Goal: Information Seeking & Learning: Learn about a topic

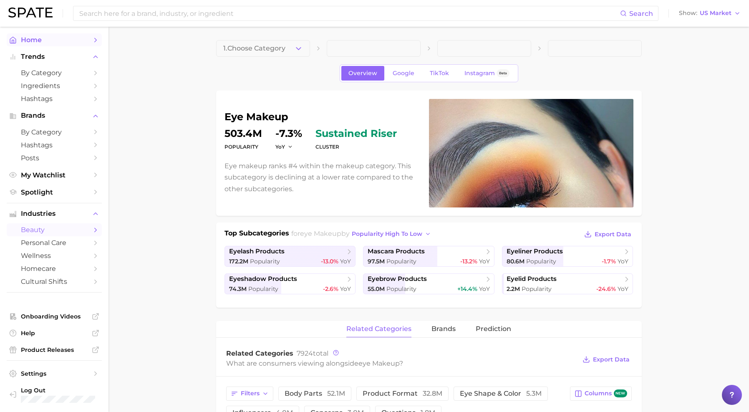
click at [40, 34] on link "Home" at bounding box center [54, 39] width 95 height 13
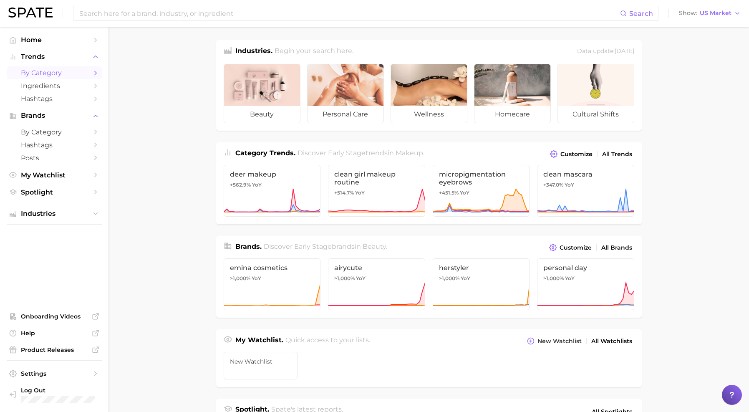
click at [61, 72] on span "by Category" at bounding box center [54, 73] width 67 height 8
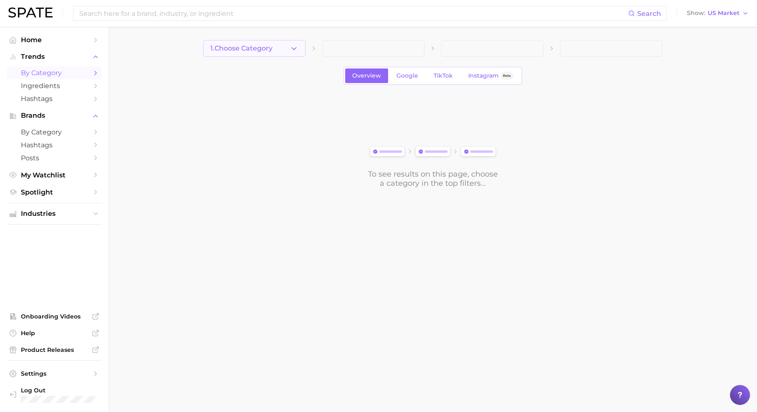
click at [288, 48] on button "1. Choose Category" at bounding box center [254, 48] width 102 height 17
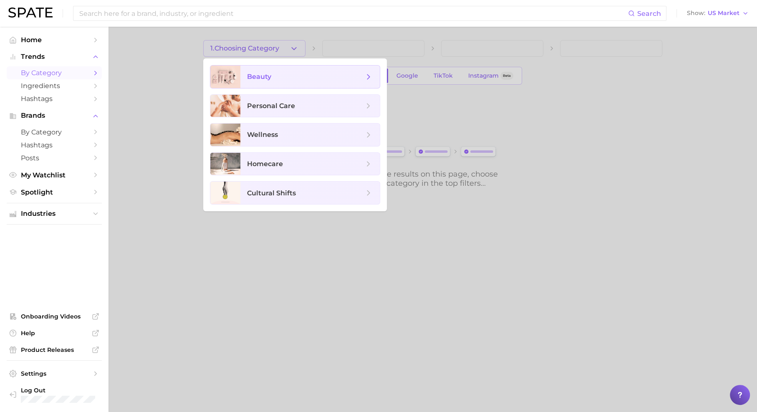
click at [295, 86] on span "beauty" at bounding box center [309, 77] width 139 height 23
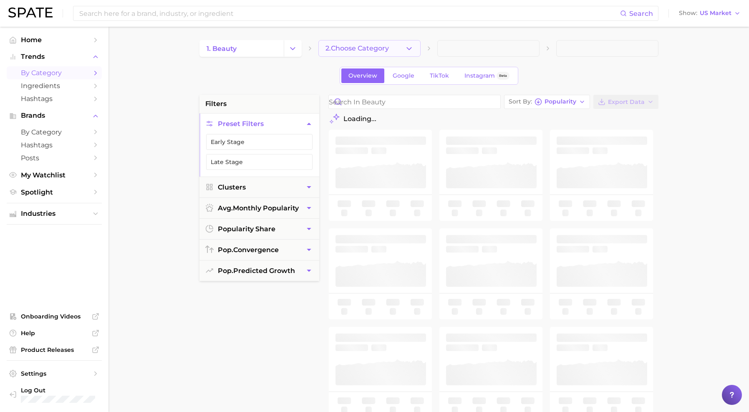
click at [396, 47] on button "2. Choose Category" at bounding box center [369, 48] width 102 height 17
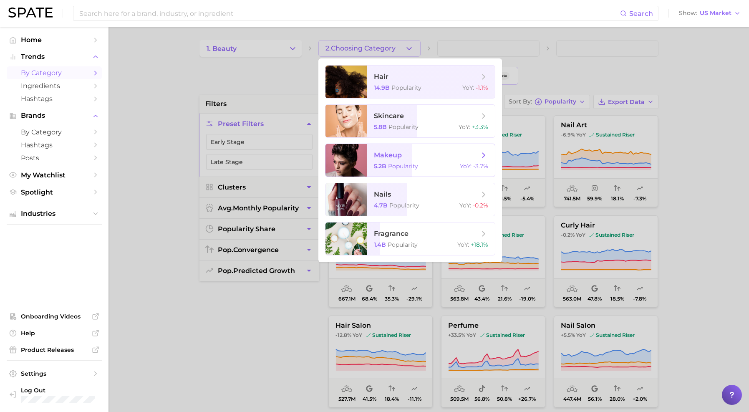
click at [436, 166] on div "5.2b Popularity YoY : -3.7%" at bounding box center [431, 166] width 114 height 8
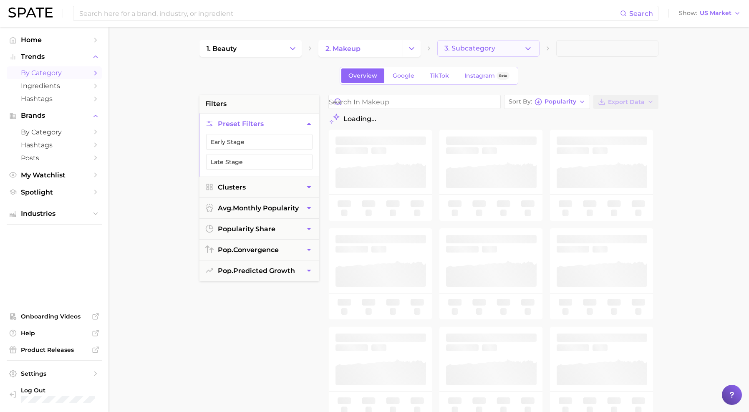
click at [489, 47] on span "3. Subcategory" at bounding box center [469, 49] width 51 height 8
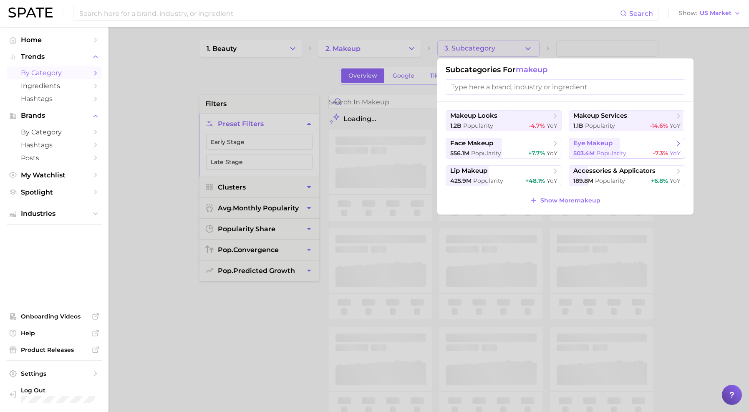
click at [631, 146] on span "eye makeup" at bounding box center [623, 143] width 101 height 8
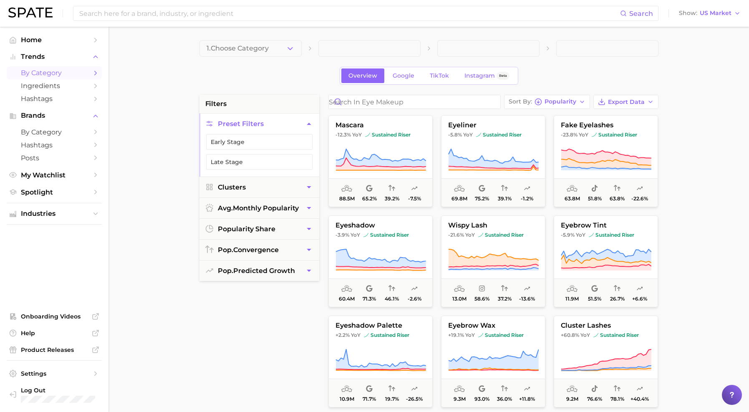
click at [588, 46] on span at bounding box center [607, 48] width 102 height 17
click at [462, 103] on input "Search in eye makeup" at bounding box center [415, 101] width 172 height 13
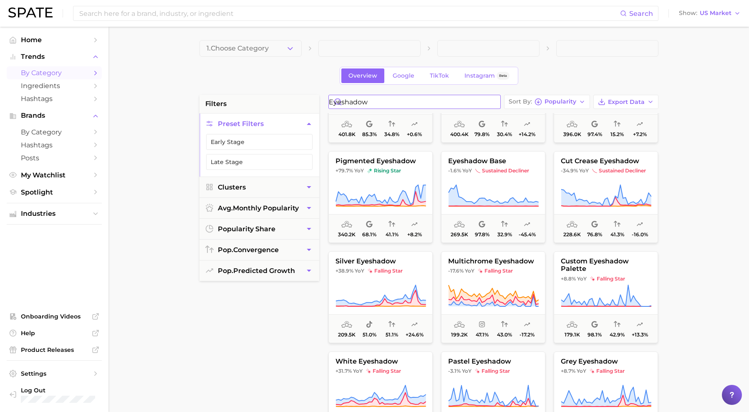
scroll to position [666, 0]
type input "eyeshadow"
click at [241, 183] on span "Clusters" at bounding box center [232, 187] width 28 height 8
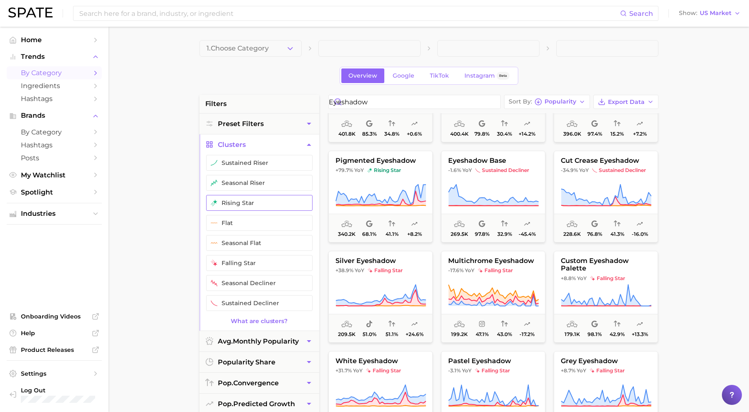
click at [264, 199] on button "rising star" at bounding box center [259, 203] width 106 height 16
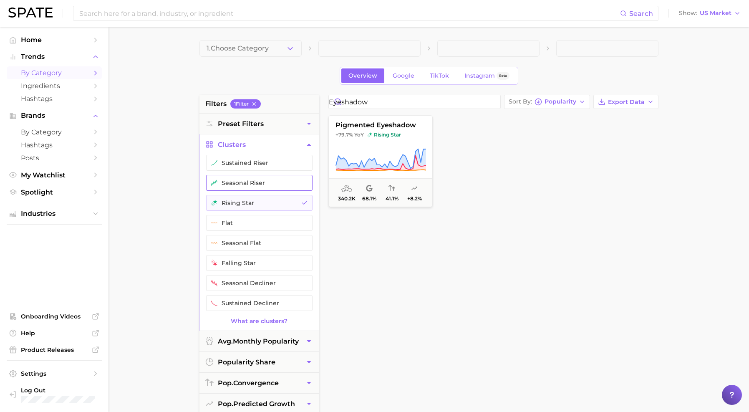
click at [274, 177] on button "seasonal riser" at bounding box center [259, 183] width 106 height 16
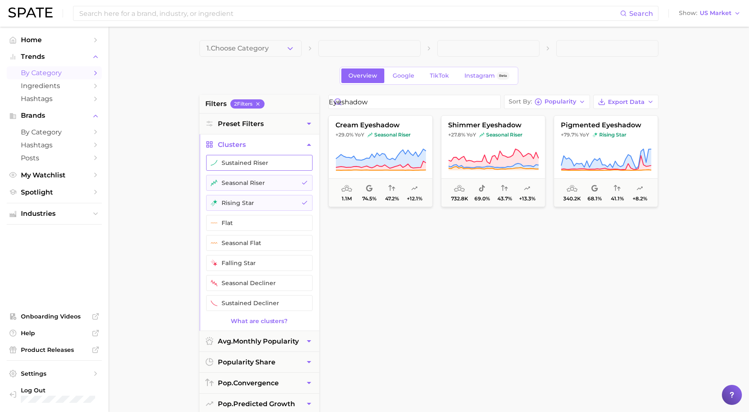
click at [282, 161] on button "sustained riser" at bounding box center [259, 163] width 106 height 16
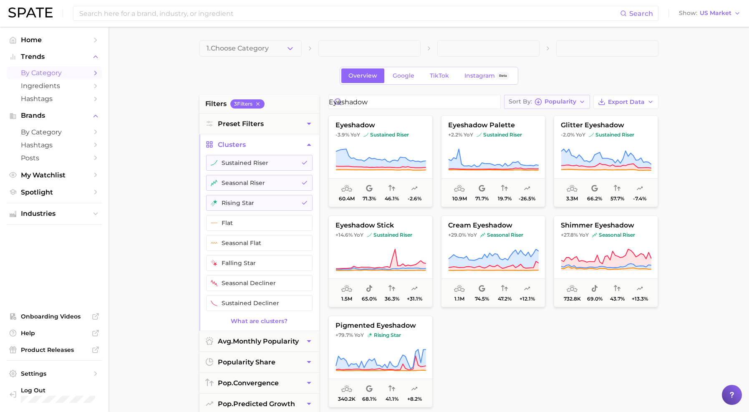
click at [562, 106] on button "Sort By Popularity" at bounding box center [547, 102] width 86 height 14
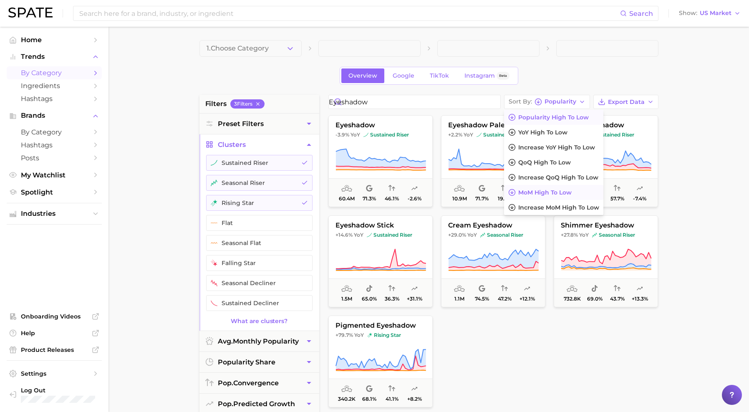
click at [576, 187] on button "MoM high to low" at bounding box center [553, 192] width 99 height 15
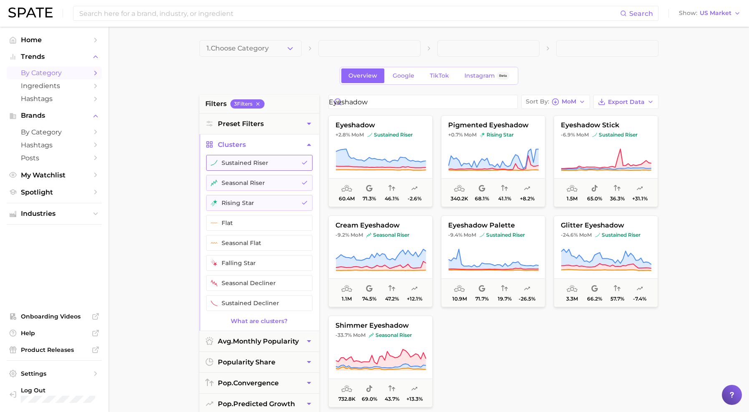
click at [303, 162] on icon "button" at bounding box center [304, 162] width 7 height 7
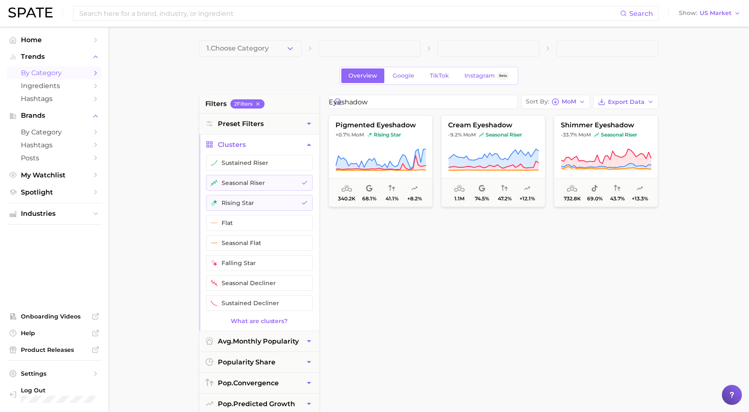
click at [301, 172] on ul "sustained riser seasonal riser rising star flat seasonal flat falling star seas…" at bounding box center [259, 236] width 120 height 163
click at [301, 179] on icon "button" at bounding box center [304, 182] width 7 height 7
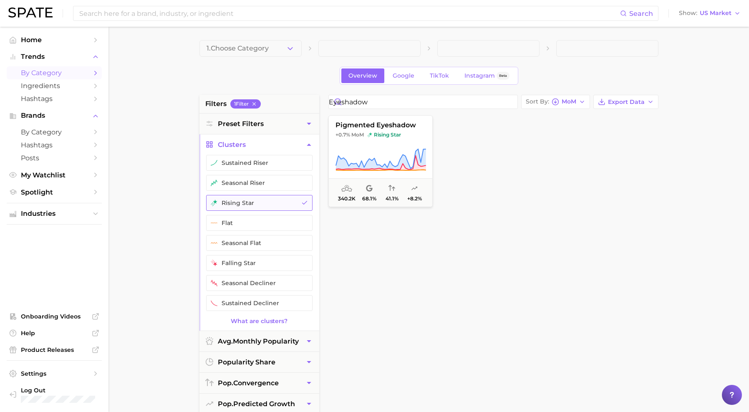
click at [300, 198] on button "rising star" at bounding box center [259, 203] width 106 height 16
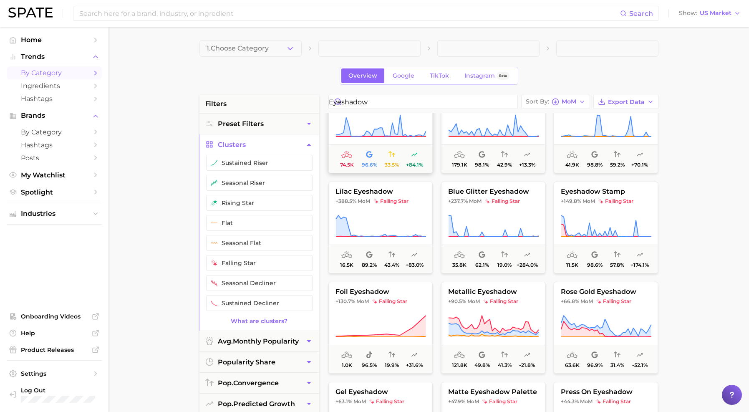
scroll to position [34, 0]
